Goal: Task Accomplishment & Management: Manage account settings

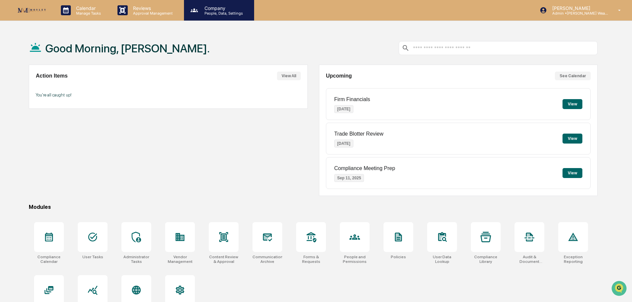
click at [212, 13] on p "People, Data, Settings" at bounding box center [222, 13] width 47 height 5
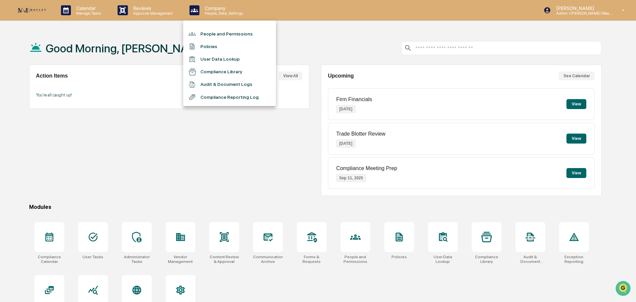
click at [225, 34] on li "People and Permissions" at bounding box center [229, 33] width 93 height 13
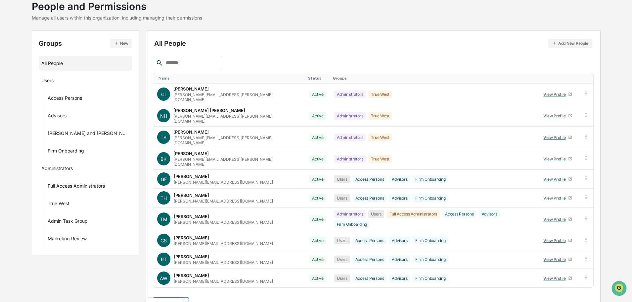
scroll to position [95, 0]
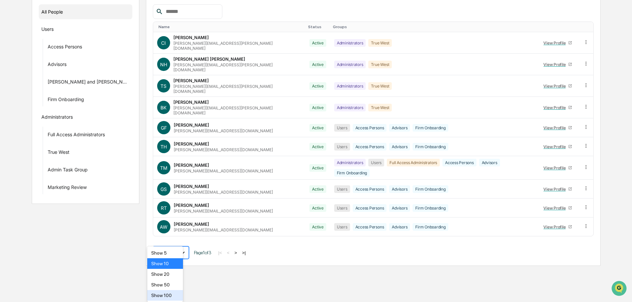
click at [175, 266] on body "Calendar Manage Tasks Reviews Approval Management Company People, Data, Setting…" at bounding box center [316, 85] width 632 height 361
click at [169, 285] on div "Show 50" at bounding box center [165, 284] width 36 height 11
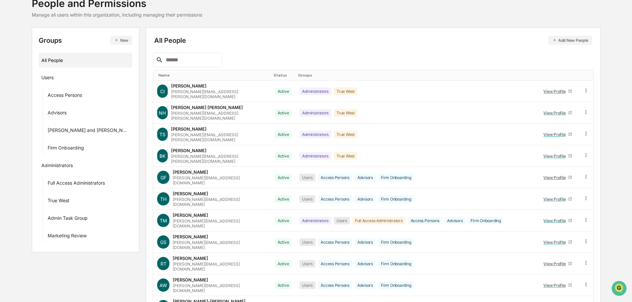
scroll to position [0, 0]
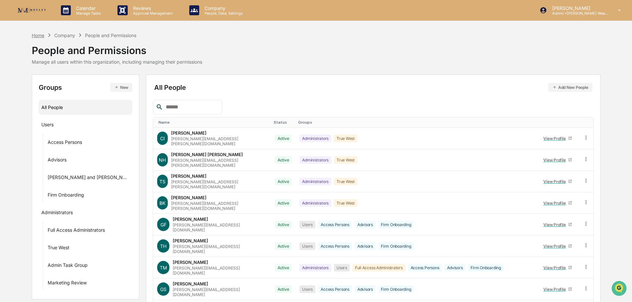
click at [36, 35] on div "Home" at bounding box center [38, 35] width 13 height 6
